Goal: Communication & Community: Ask a question

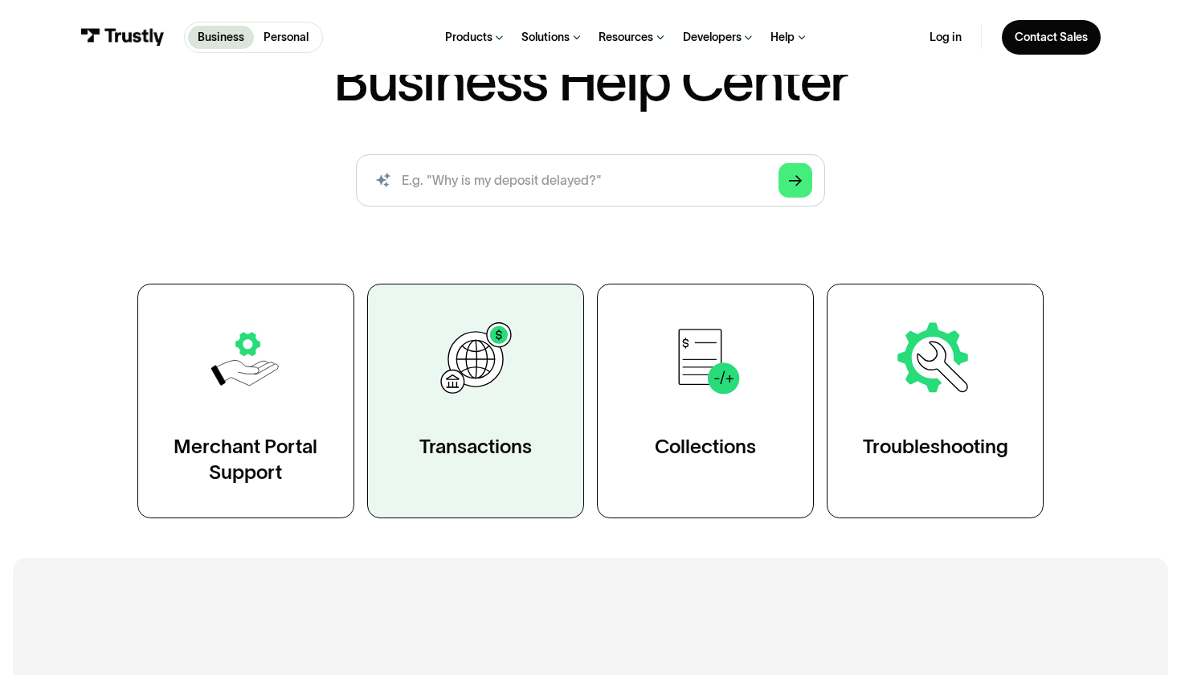
scroll to position [309, 0]
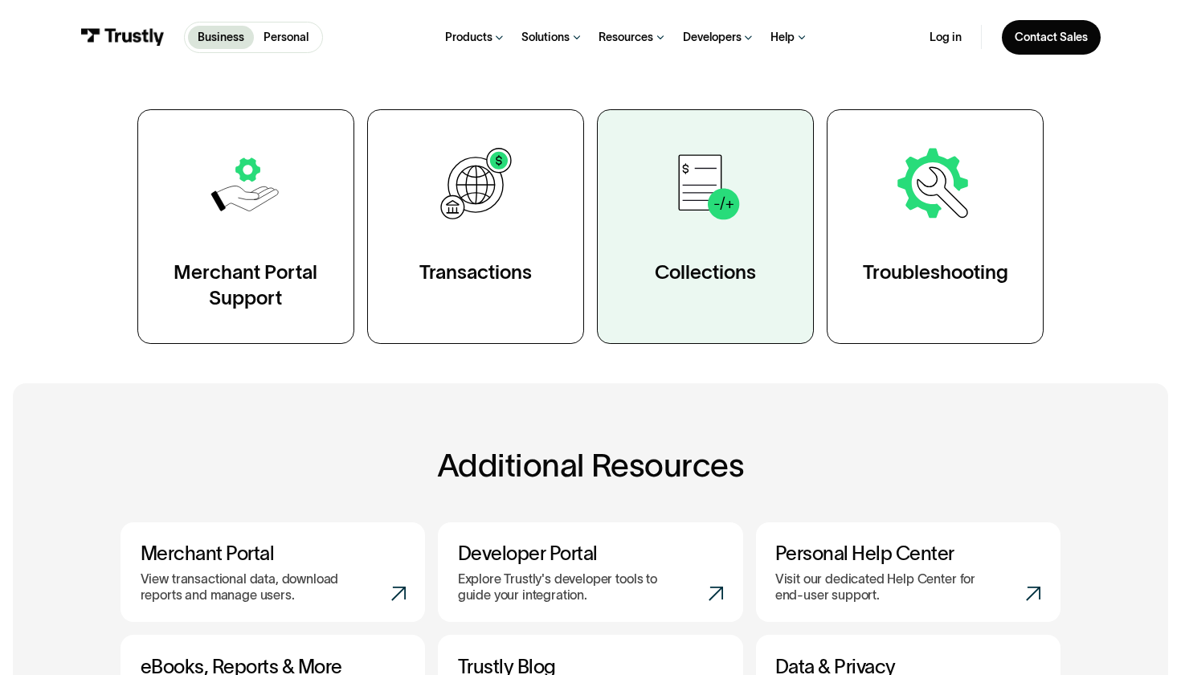
click at [788, 178] on link "Collections" at bounding box center [705, 226] width 217 height 235
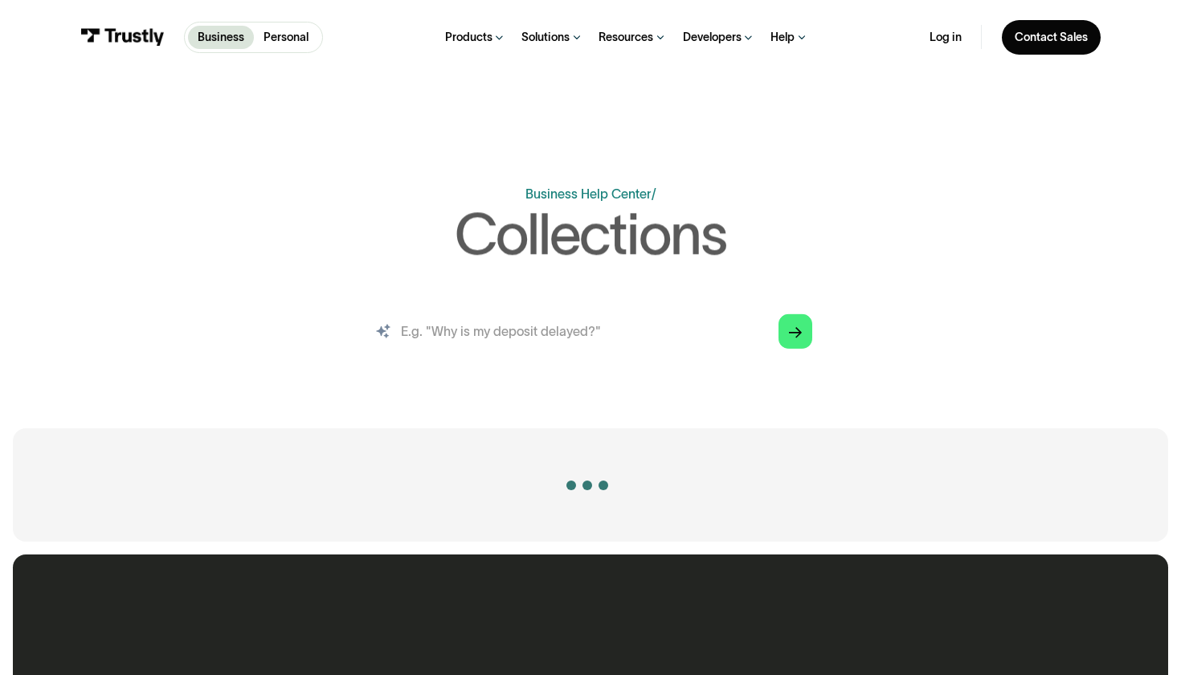
click at [560, 329] on input "search" at bounding box center [591, 331] width 470 height 52
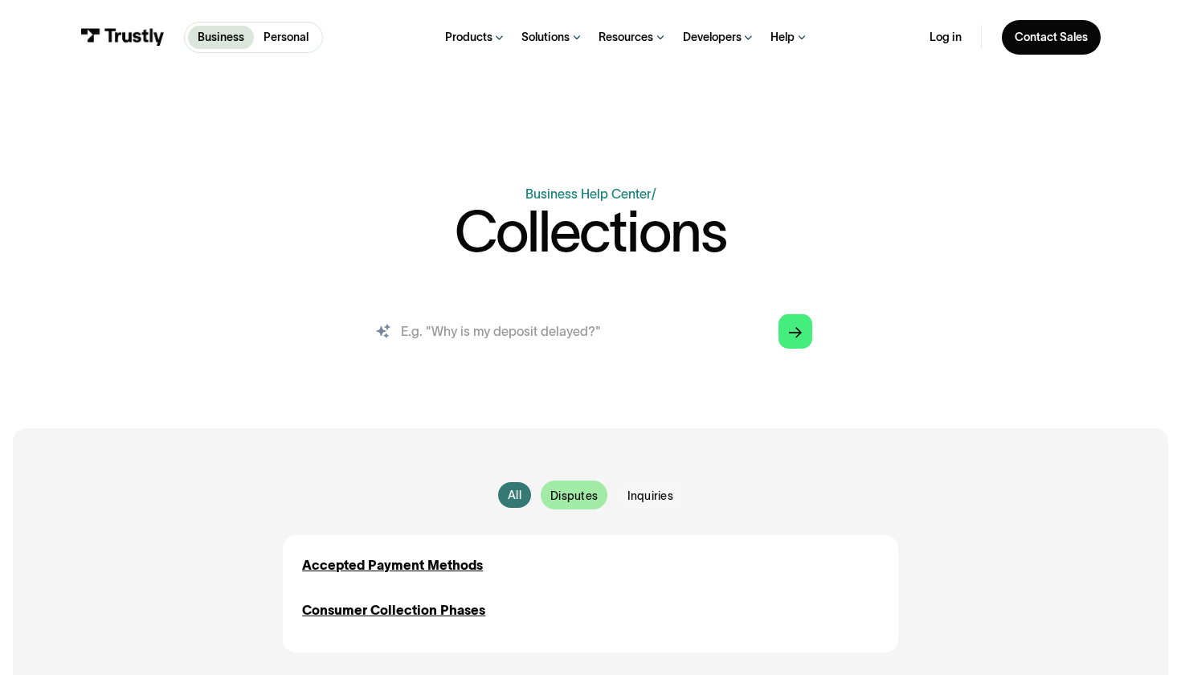
scroll to position [134, 0]
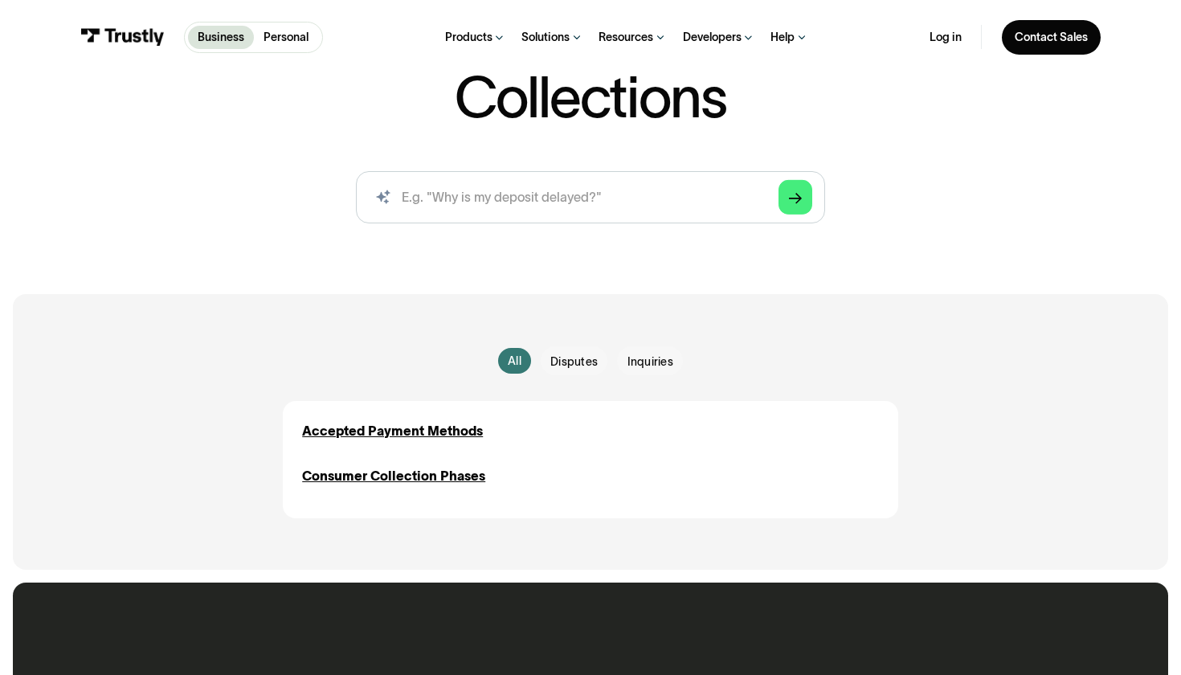
drag, startPoint x: 439, startPoint y: 475, endPoint x: 441, endPoint y: 460, distance: 14.5
click at [439, 475] on div "Consumer Collection Phases" at bounding box center [393, 475] width 183 height 19
drag, startPoint x: 441, startPoint y: 460, endPoint x: 439, endPoint y: 473, distance: 13.0
click at [441, 460] on div "Accepted Payment Methods Inquiries Consumer Collection Phases Disputes Inquiries" at bounding box center [590, 453] width 577 height 65
click at [439, 473] on div "Consumer Collection Phases" at bounding box center [393, 475] width 183 height 19
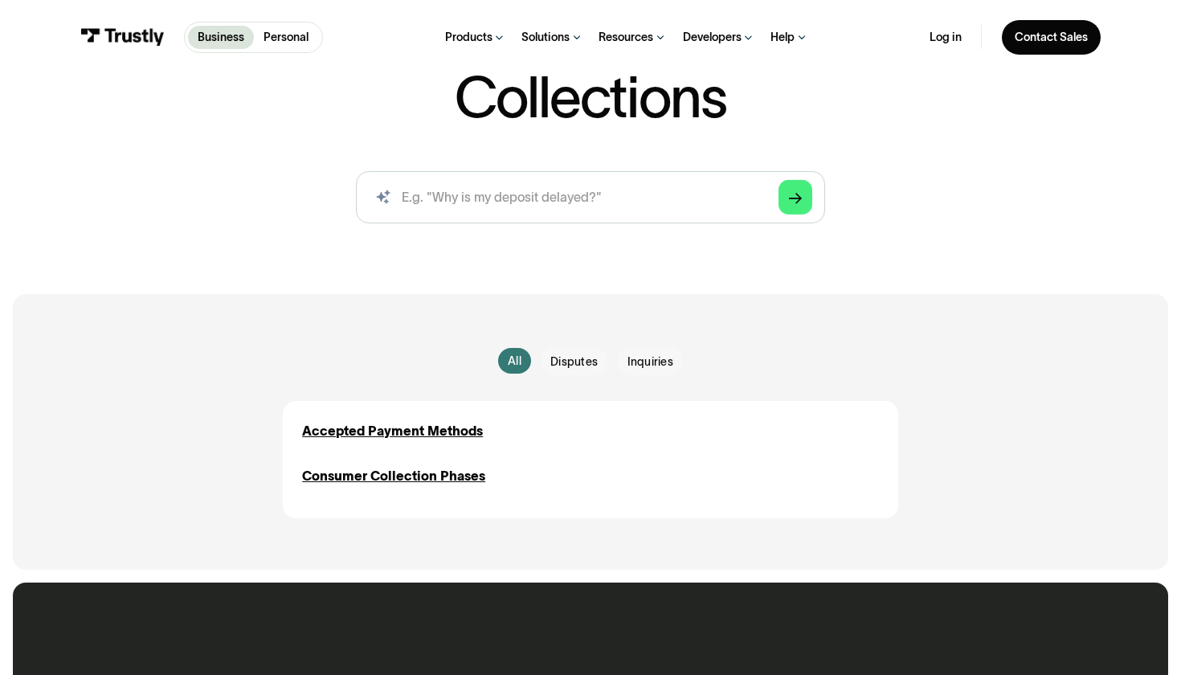
scroll to position [796, 0]
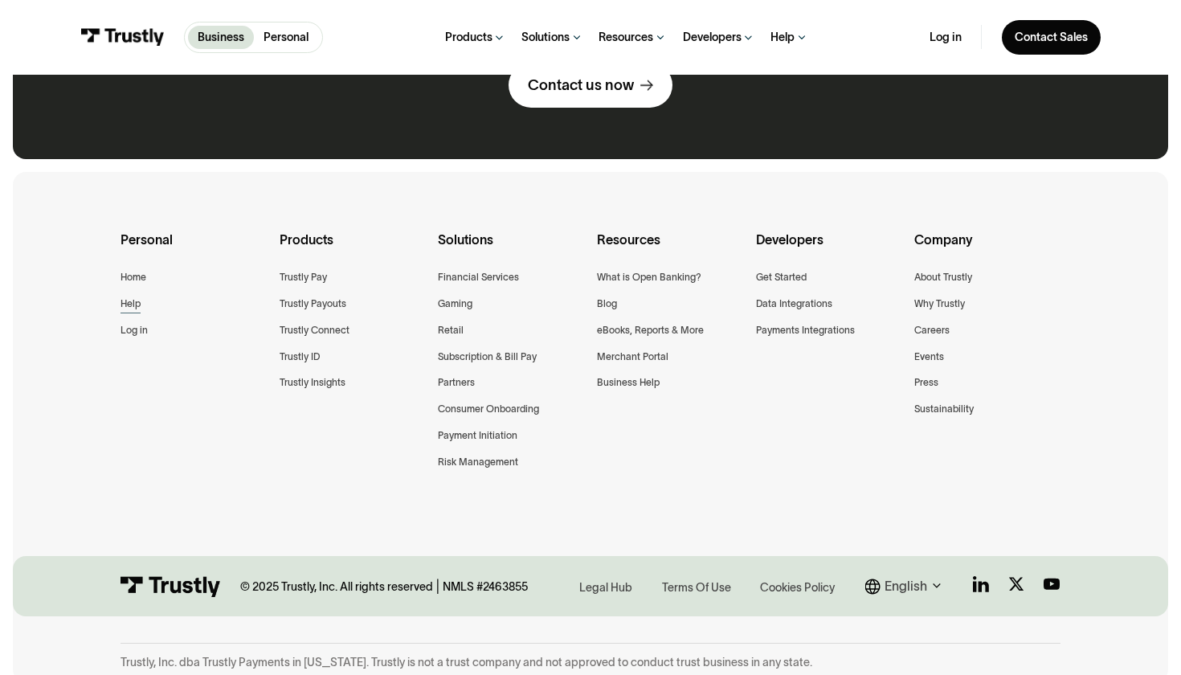
click at [129, 298] on div "Help" at bounding box center [130, 304] width 20 height 17
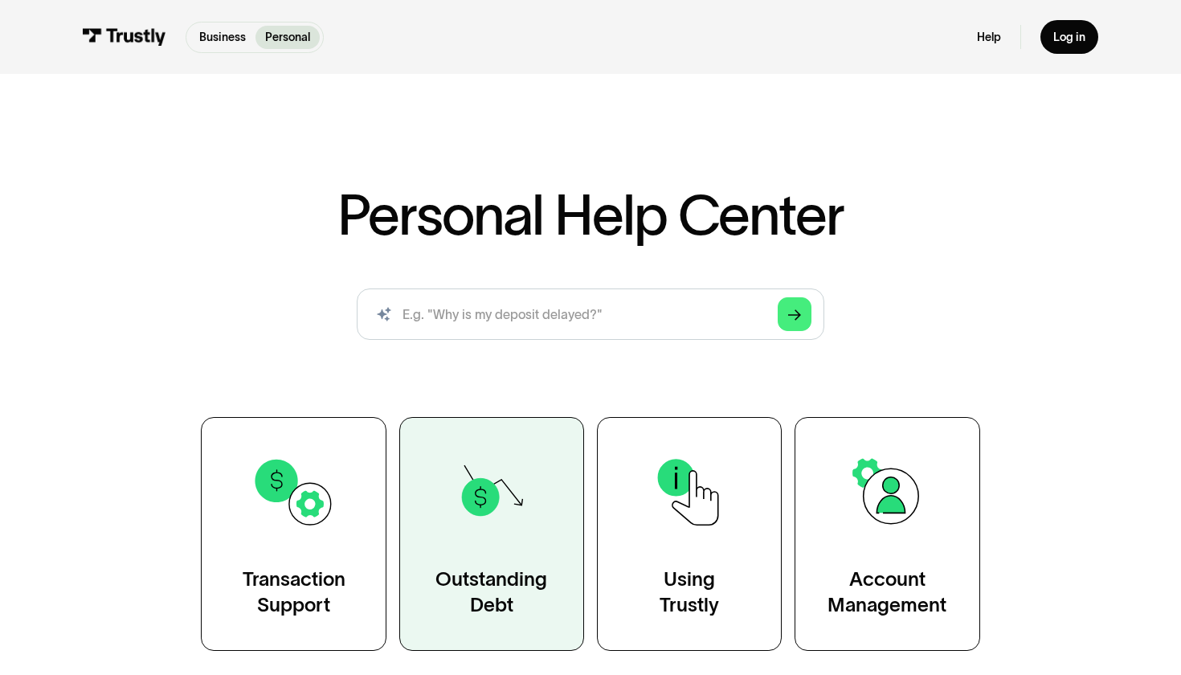
scroll to position [92, 0]
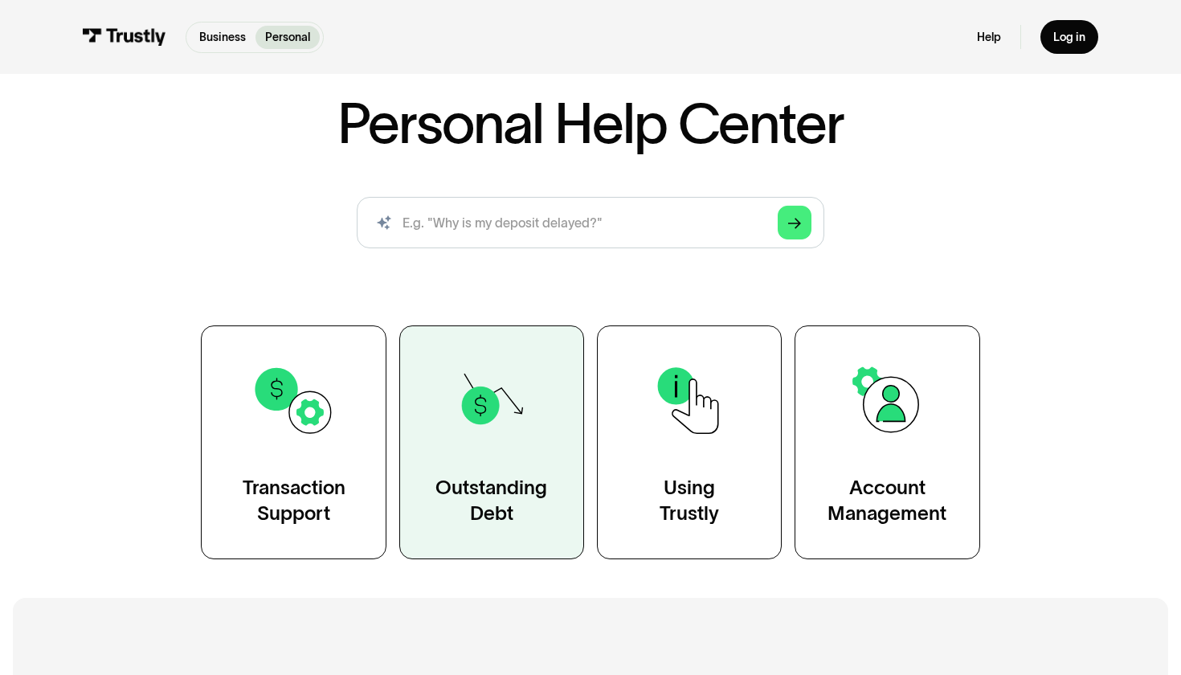
click at [484, 457] on link "Outstanding Debt" at bounding box center [491, 442] width 185 height 234
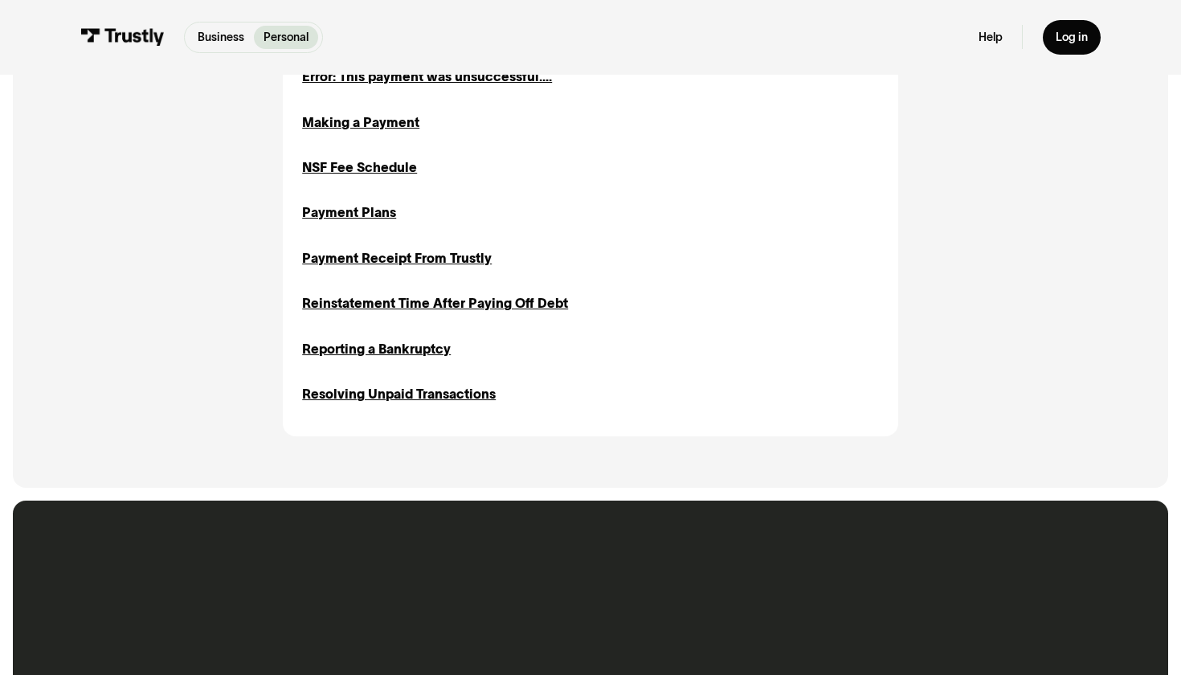
scroll to position [854, 0]
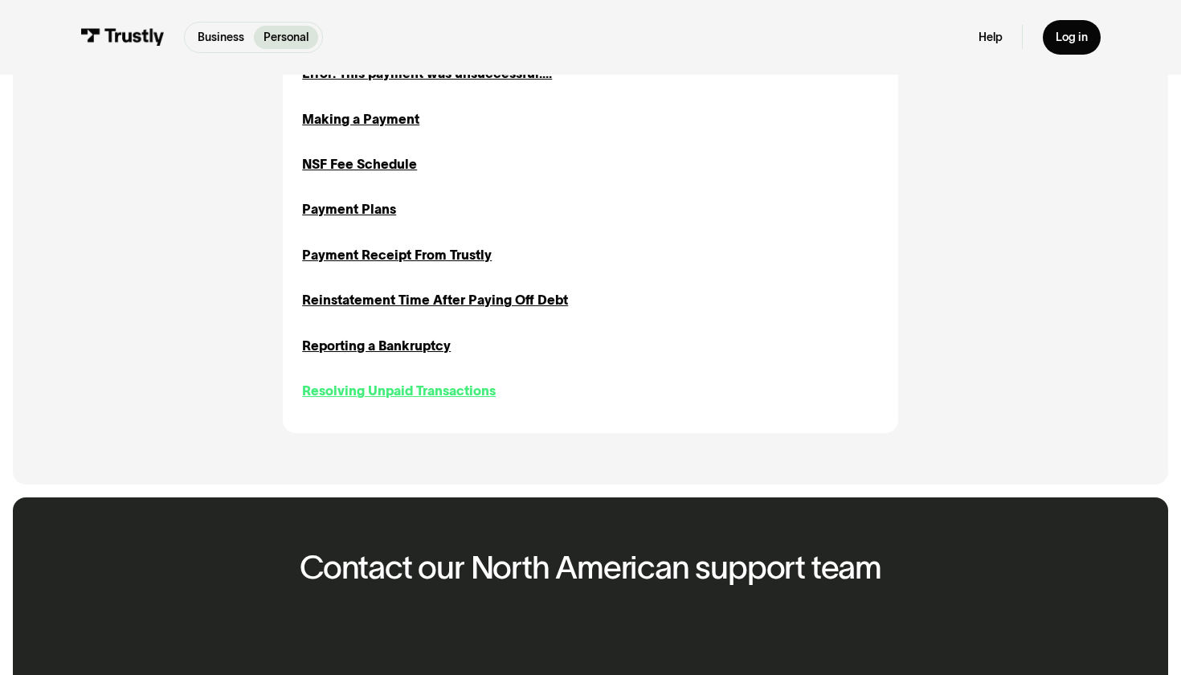
click at [402, 384] on div "Resolving Unpaid Transactions" at bounding box center [399, 390] width 194 height 19
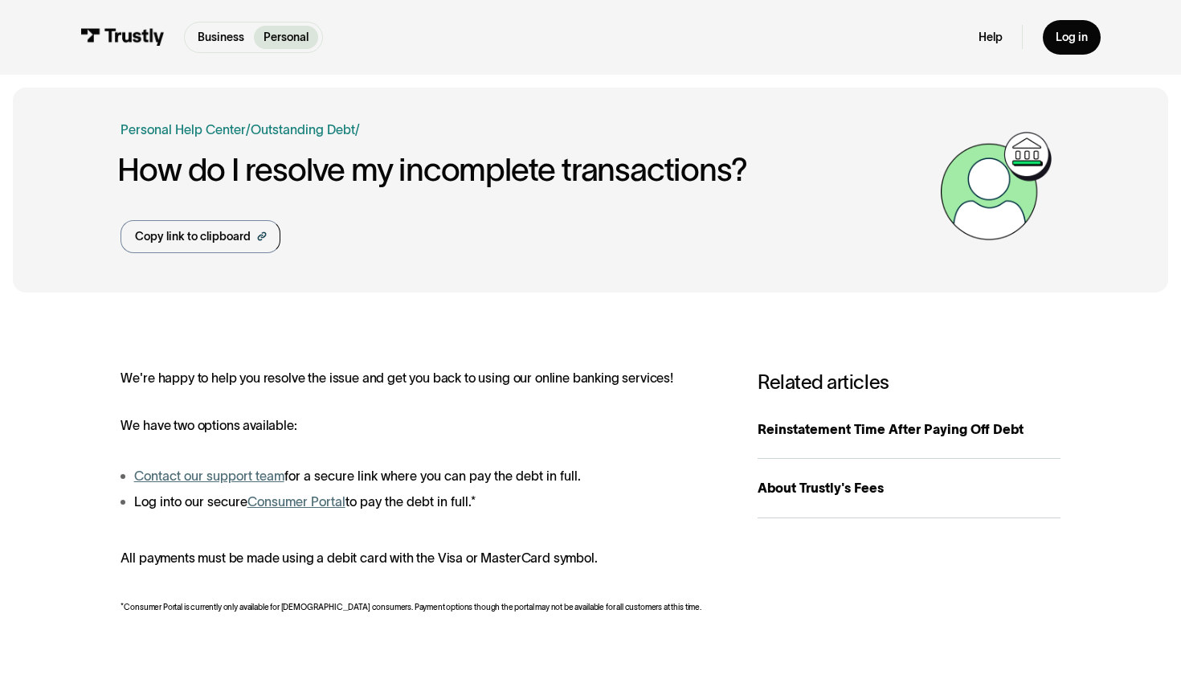
click at [260, 478] on link "Contact our support team" at bounding box center [209, 475] width 150 height 14
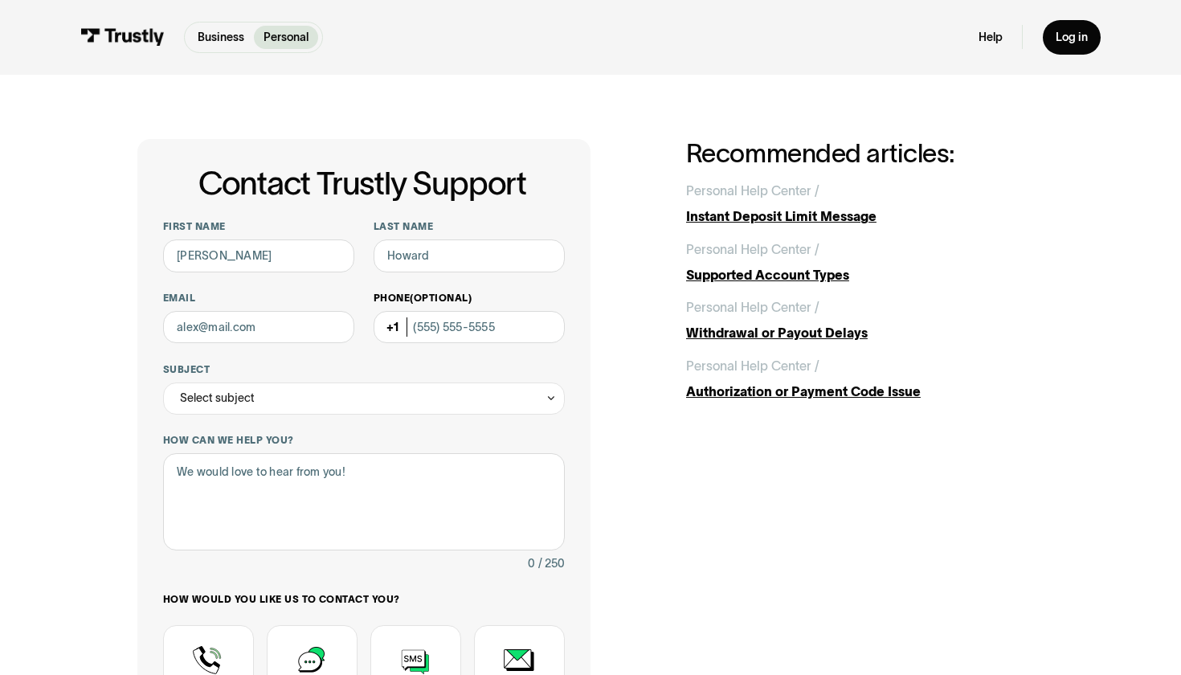
type input "[PERSON_NAME]"
click at [480, 292] on label "Phone (Optional)" at bounding box center [468, 298] width 191 height 13
click at [480, 311] on input "Phone (Optional)" at bounding box center [468, 327] width 191 height 32
click at [469, 275] on div "First name [PERSON_NAME] Last name Email Phone (Optional) Subject Select subjec…" at bounding box center [364, 508] width 402 height 576
click at [463, 272] on div "First name [PERSON_NAME] Last name Email Phone (Optional) Subject Select subjec…" at bounding box center [364, 508] width 402 height 576
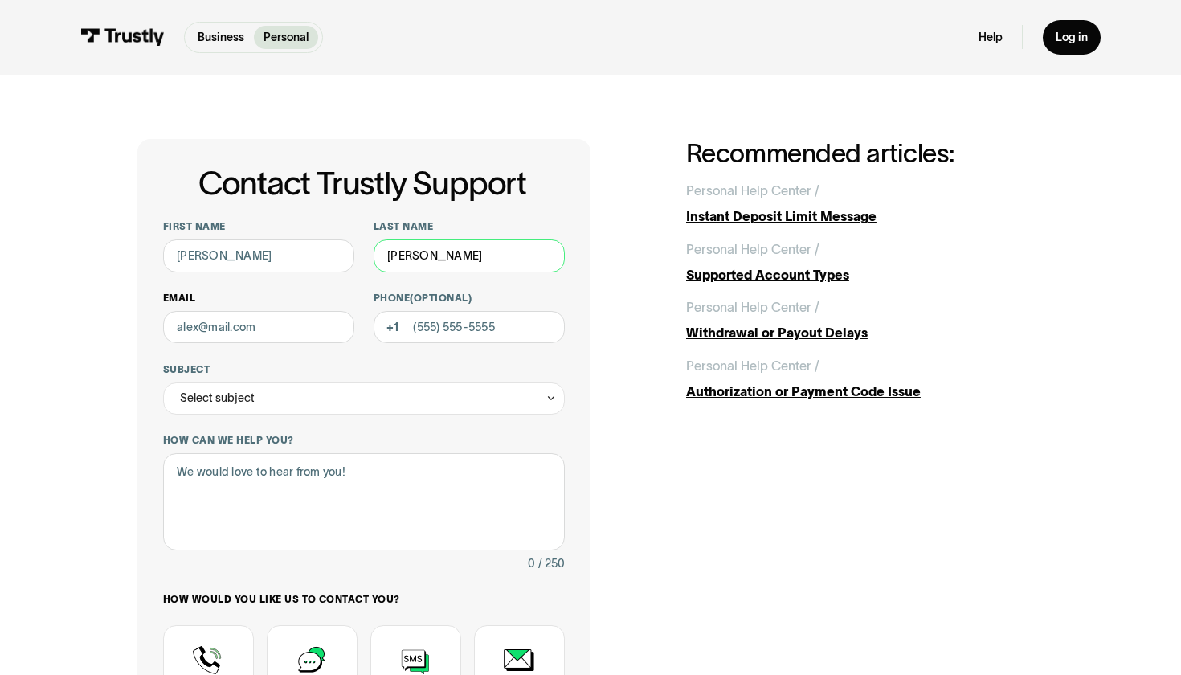
type input "[PERSON_NAME]"
click at [268, 398] on div "Select subject" at bounding box center [364, 398] width 402 height 32
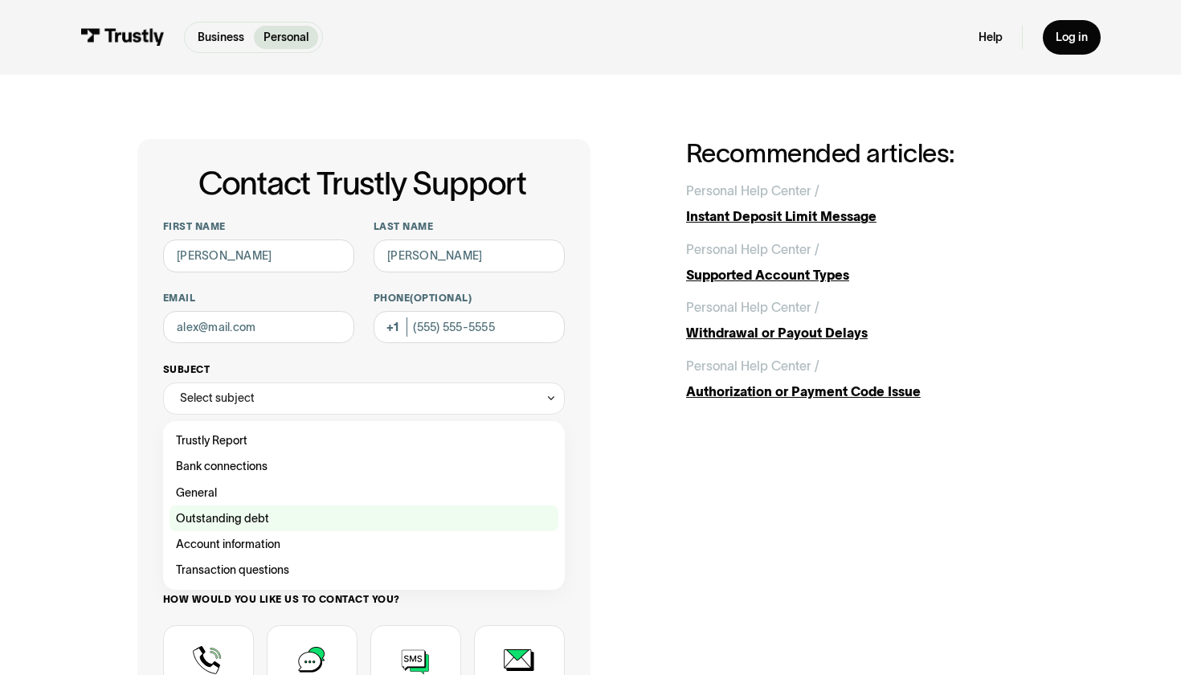
click at [244, 521] on div "Contact Trustly Support" at bounding box center [363, 518] width 389 height 26
type input "**********"
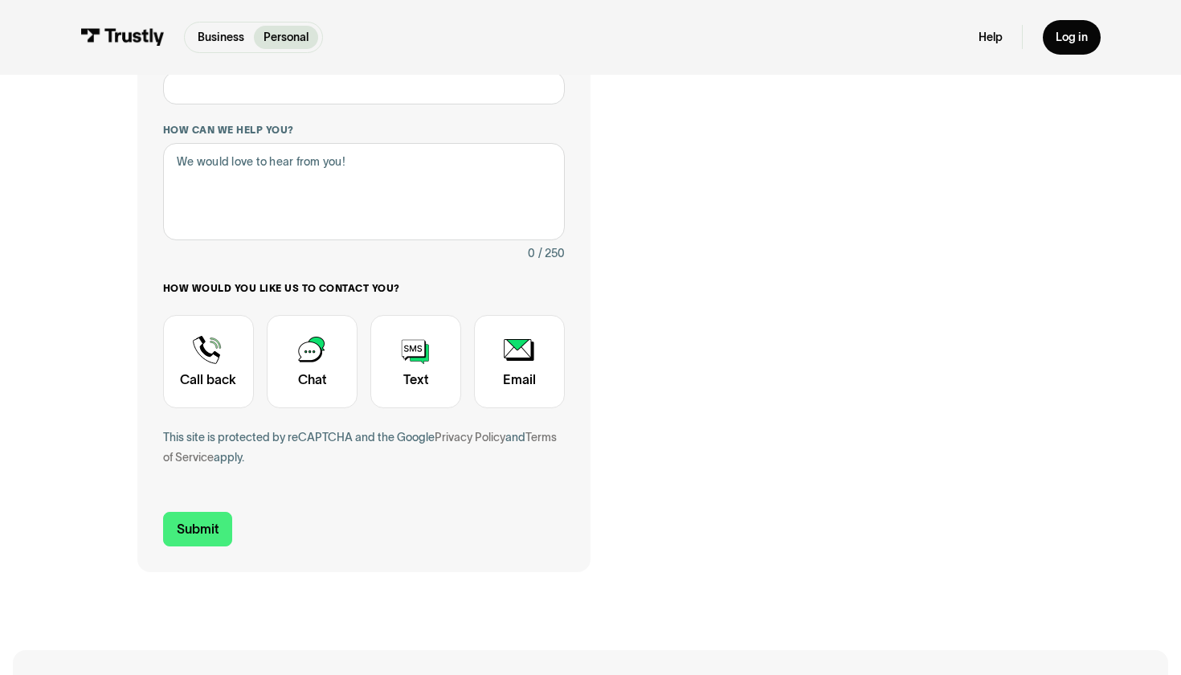
scroll to position [462, 0]
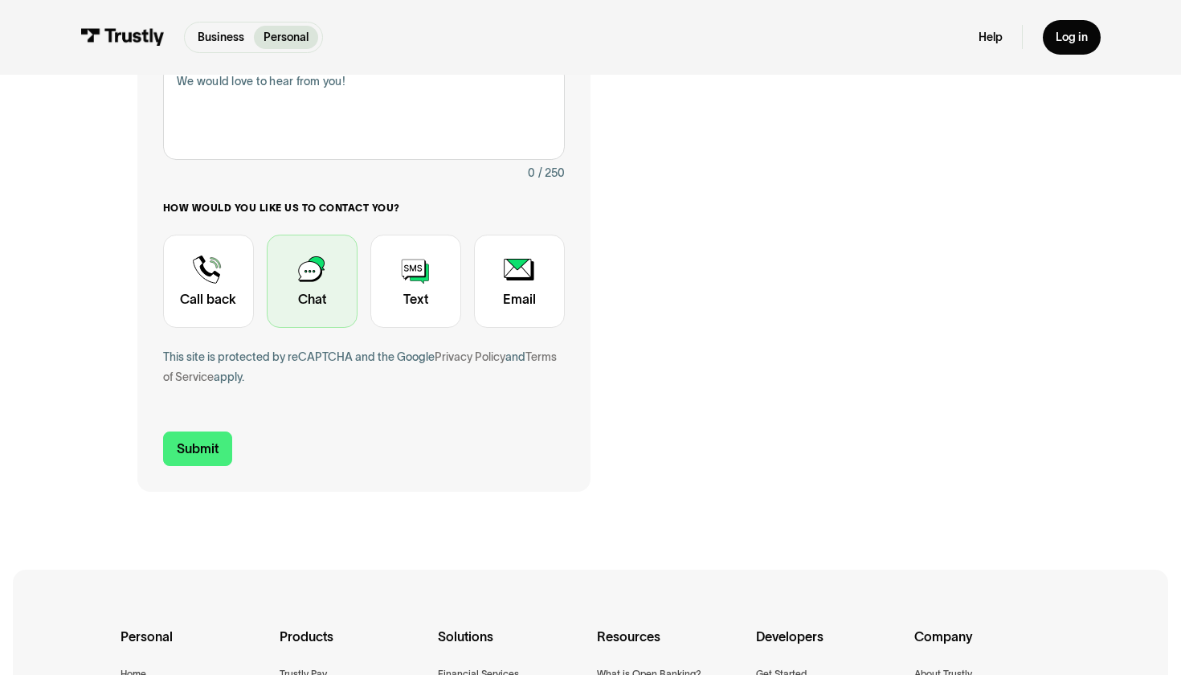
click at [287, 307] on div "Contact Trustly Support" at bounding box center [312, 282] width 91 height 94
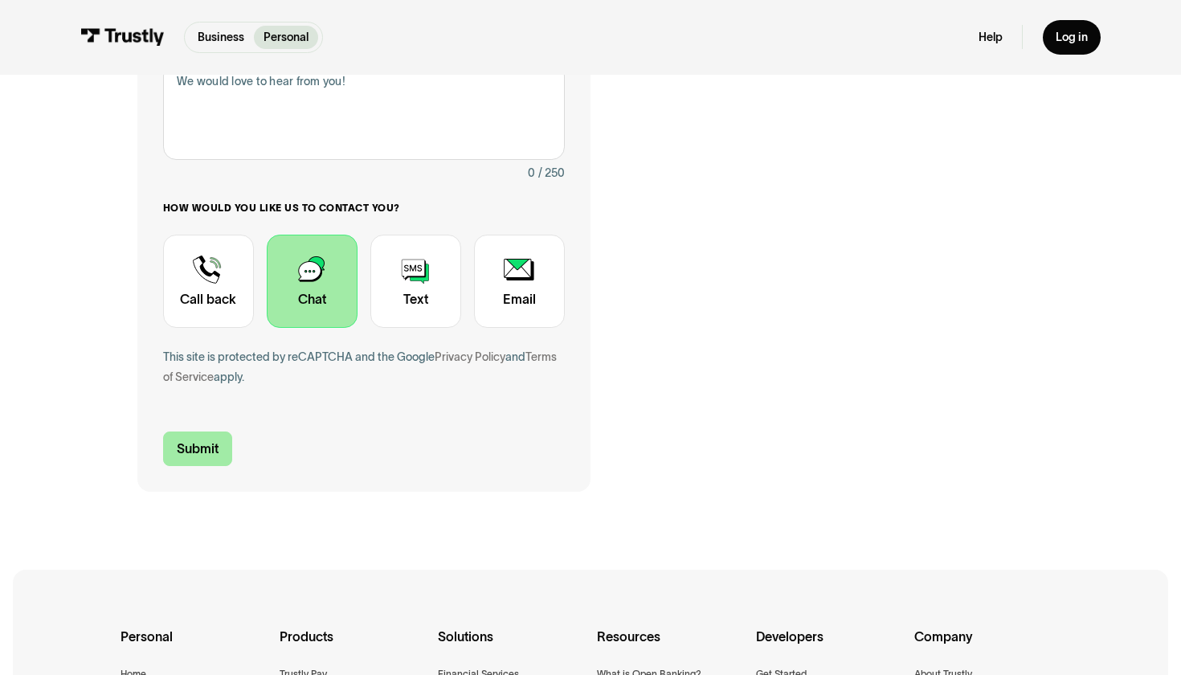
click at [208, 459] on input "Submit" at bounding box center [197, 448] width 69 height 34
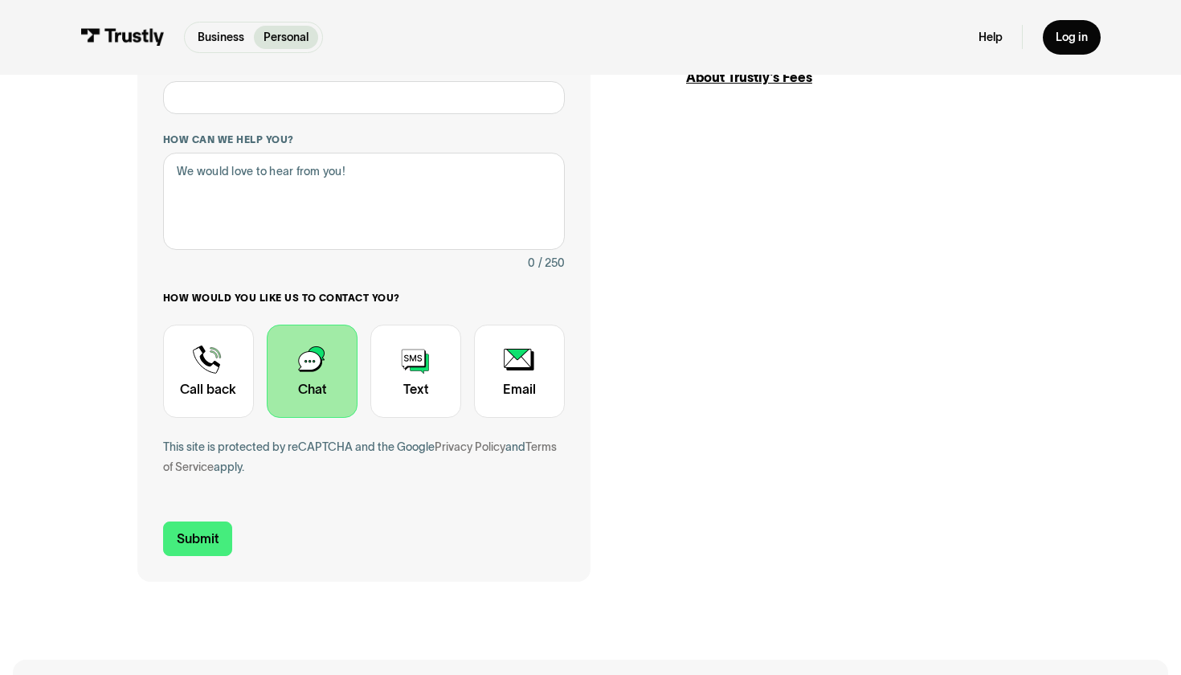
scroll to position [532, 0]
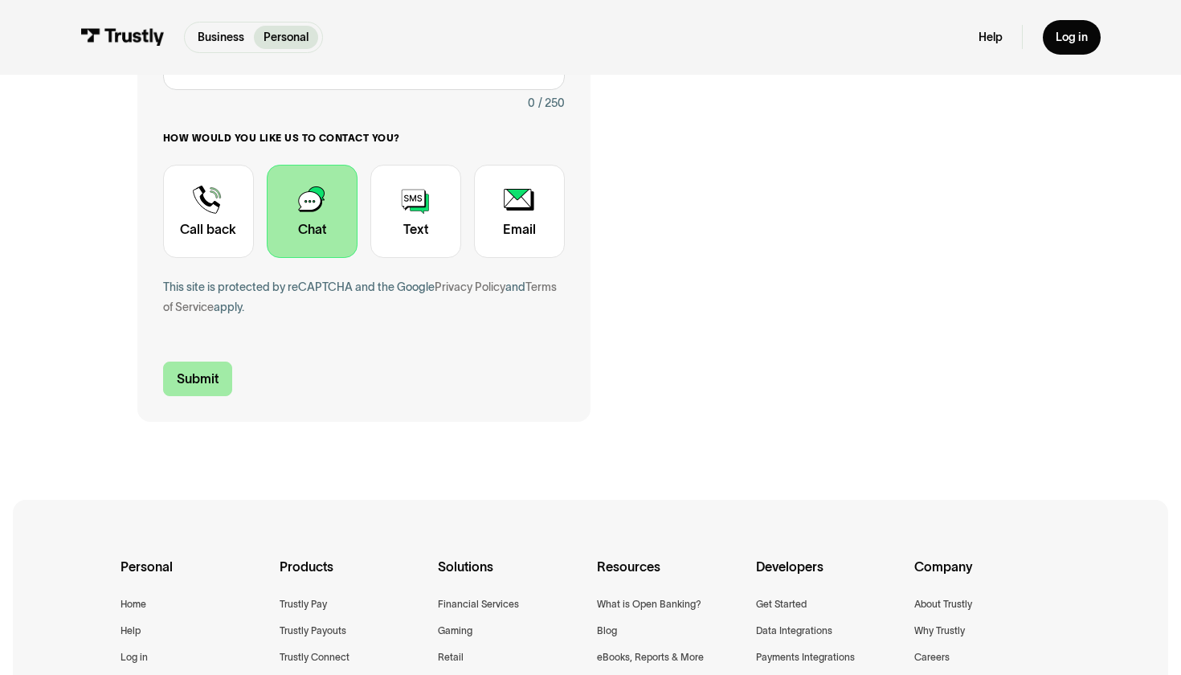
type input "[PERSON_NAME][EMAIL_ADDRESS][DOMAIN_NAME]"
click at [210, 361] on input "Submit" at bounding box center [197, 378] width 69 height 34
click at [218, 375] on input "Submit" at bounding box center [197, 378] width 69 height 34
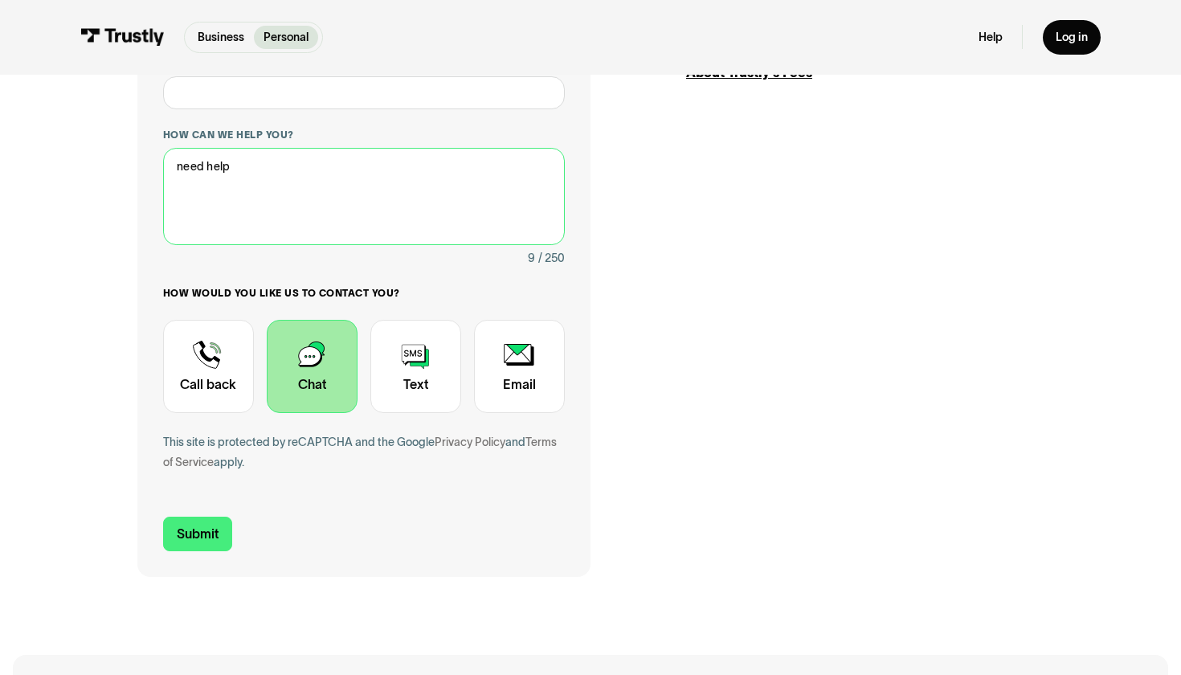
scroll to position [377, 0]
type textarea "need help"
click at [210, 542] on input "Submit" at bounding box center [197, 533] width 69 height 34
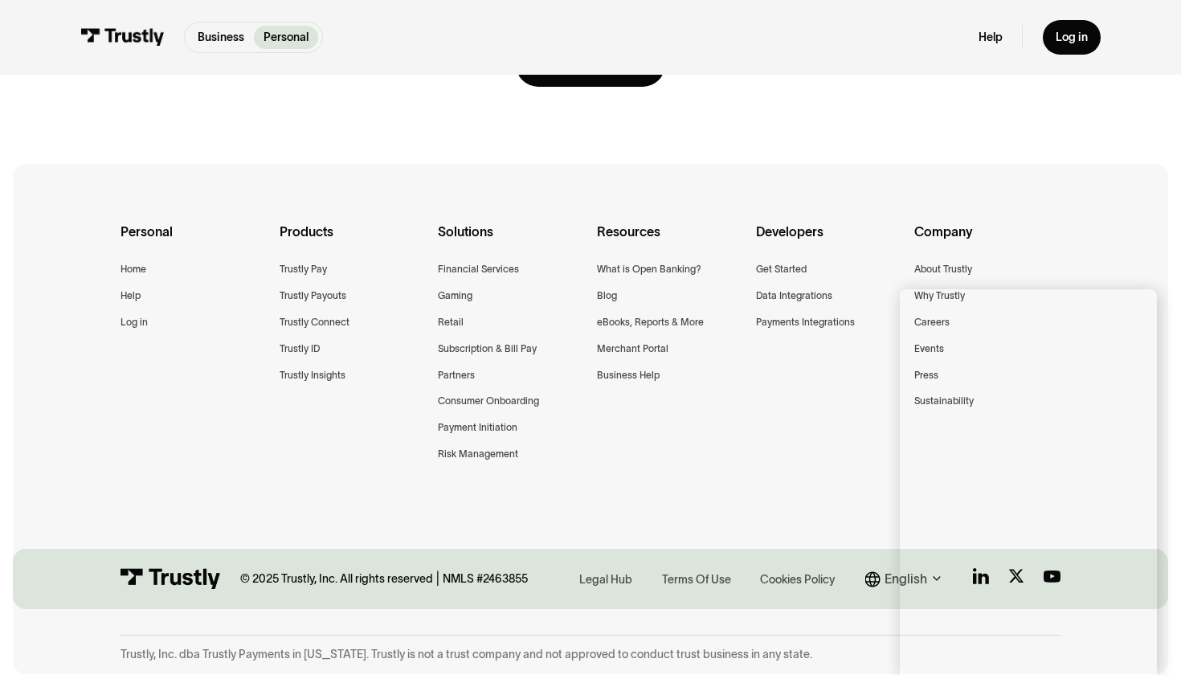
scroll to position [0, 0]
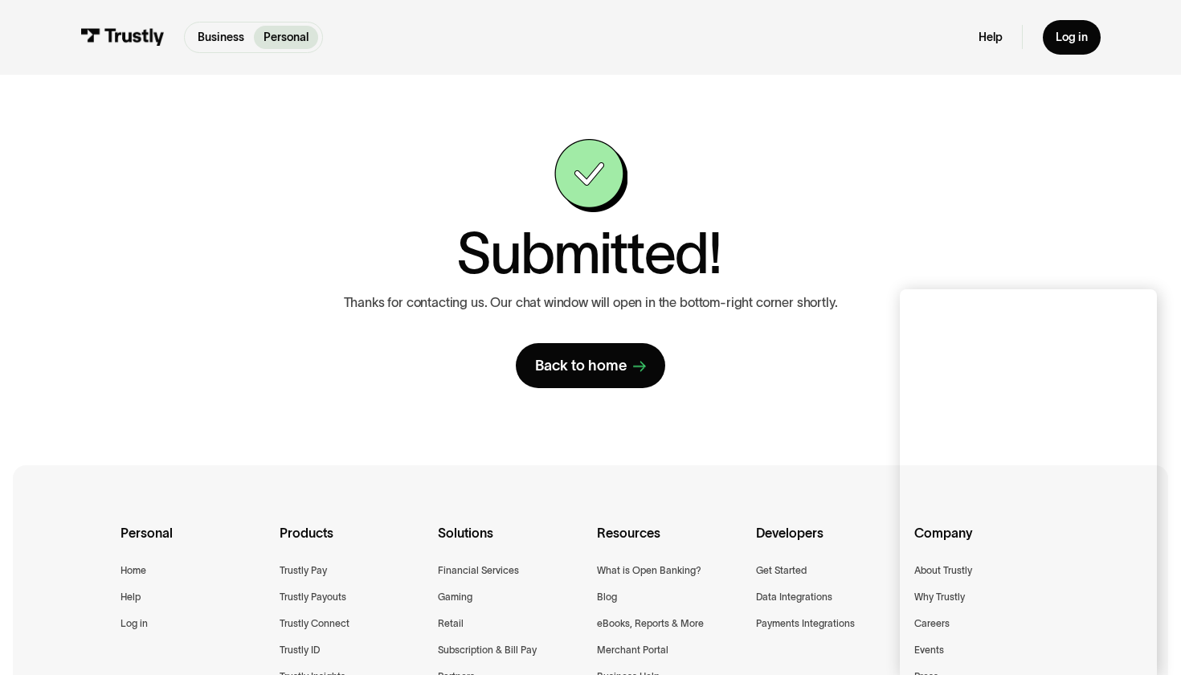
click at [1180, 631] on div "**********" at bounding box center [590, 487] width 1181 height 975
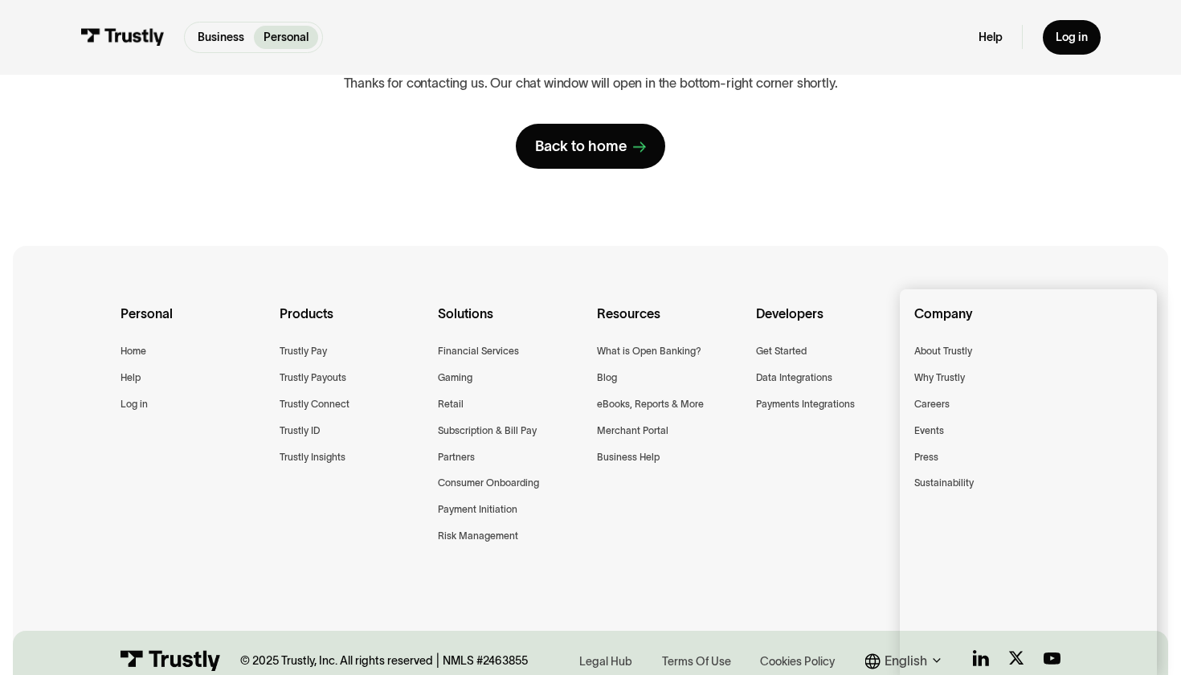
scroll to position [255, 0]
